Goal: Information Seeking & Learning: Check status

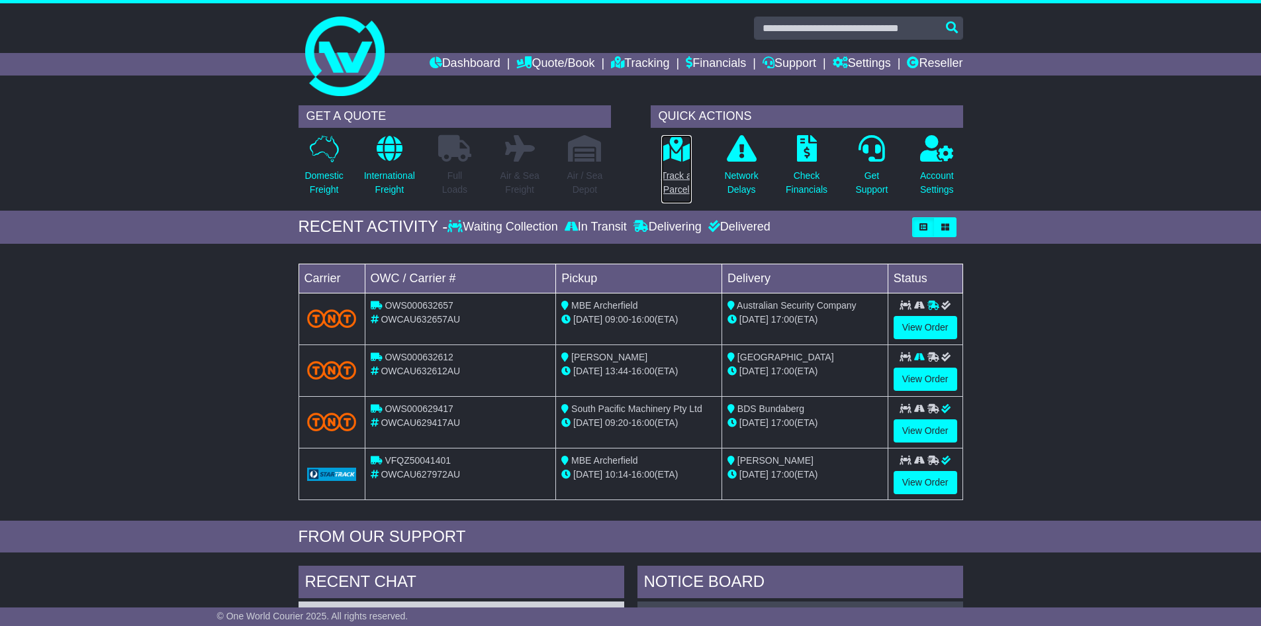
click at [677, 179] on p "Track a Parcel" at bounding box center [677, 183] width 30 height 28
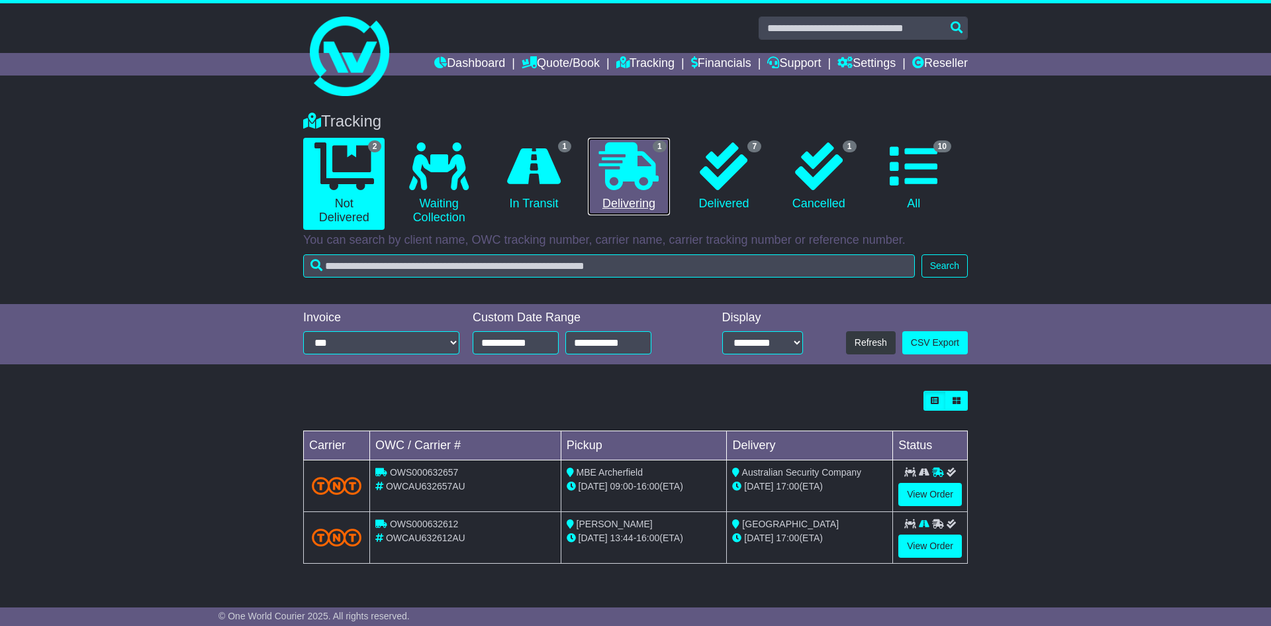
click at [632, 167] on icon at bounding box center [629, 166] width 60 height 48
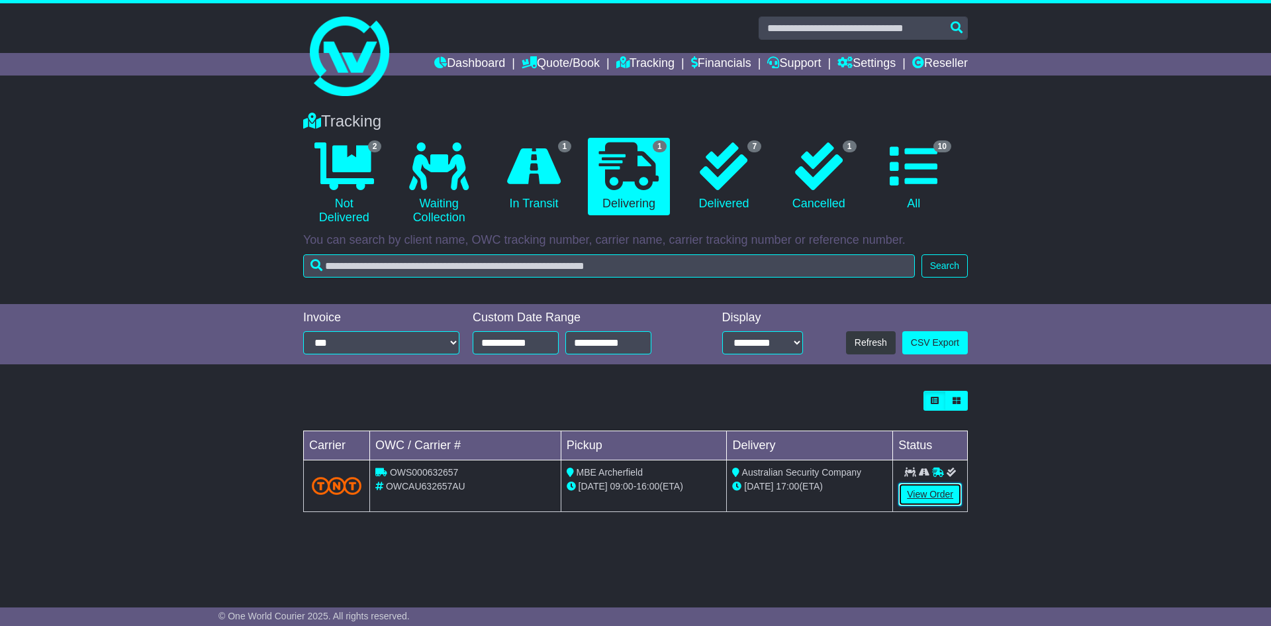
click at [933, 489] on link "View Order" at bounding box center [931, 494] width 64 height 23
